Goal: Task Accomplishment & Management: Use online tool/utility

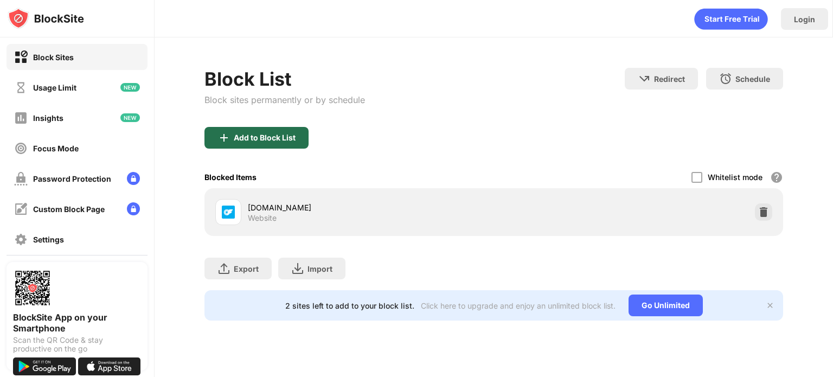
click at [293, 139] on div "Add to Block List" at bounding box center [265, 137] width 62 height 9
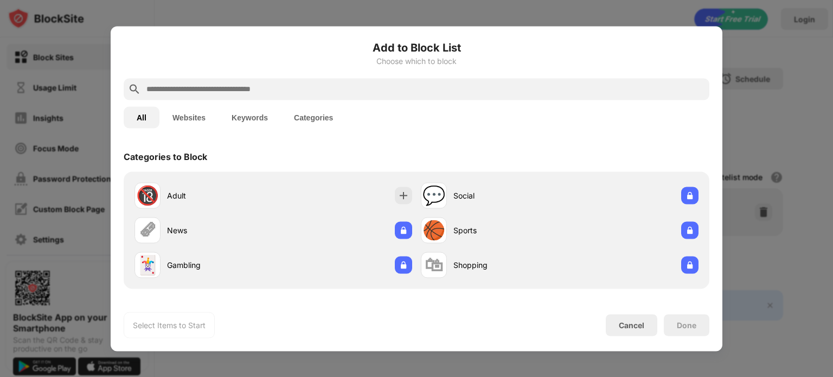
click at [212, 88] on input "text" at bounding box center [424, 88] width 559 height 13
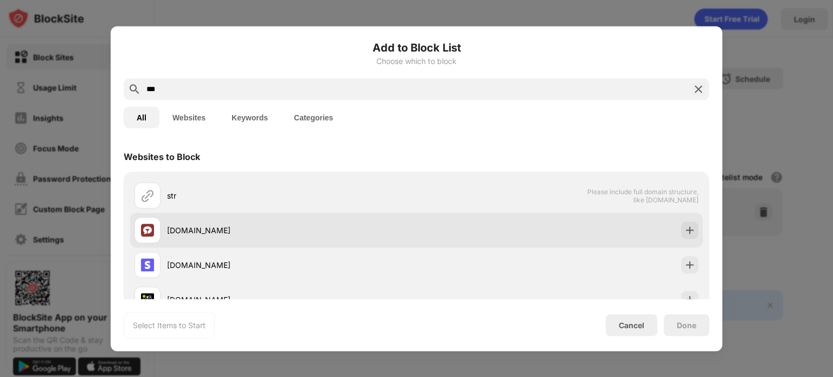
type input "***"
click at [179, 228] on div "[DOMAIN_NAME]" at bounding box center [291, 229] width 249 height 11
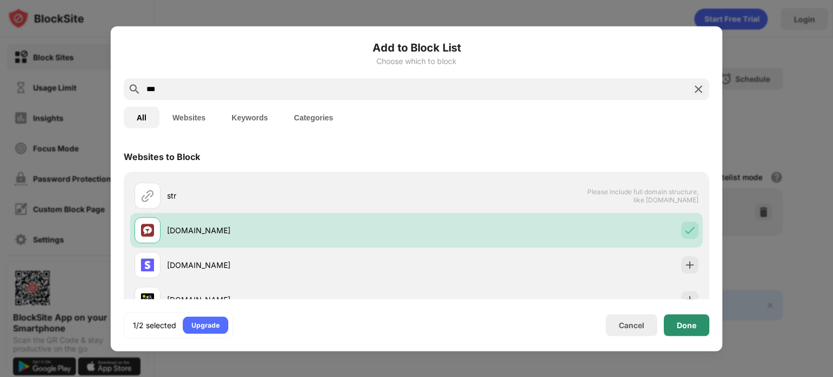
click at [677, 323] on div "Done" at bounding box center [687, 324] width 20 height 9
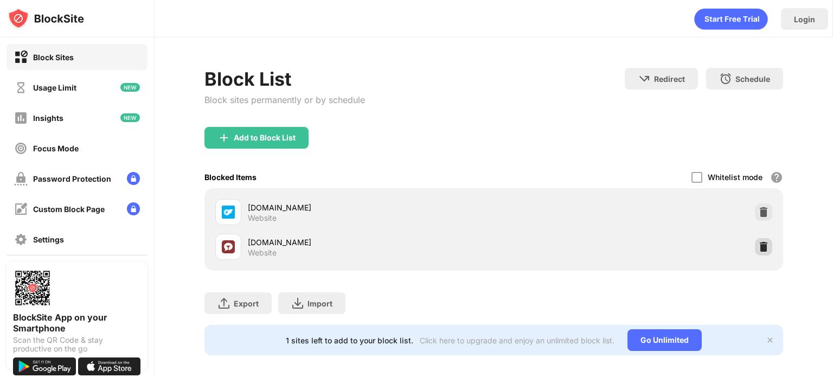
click at [758, 247] on img at bounding box center [763, 246] width 11 height 11
